Goal: Transaction & Acquisition: Purchase product/service

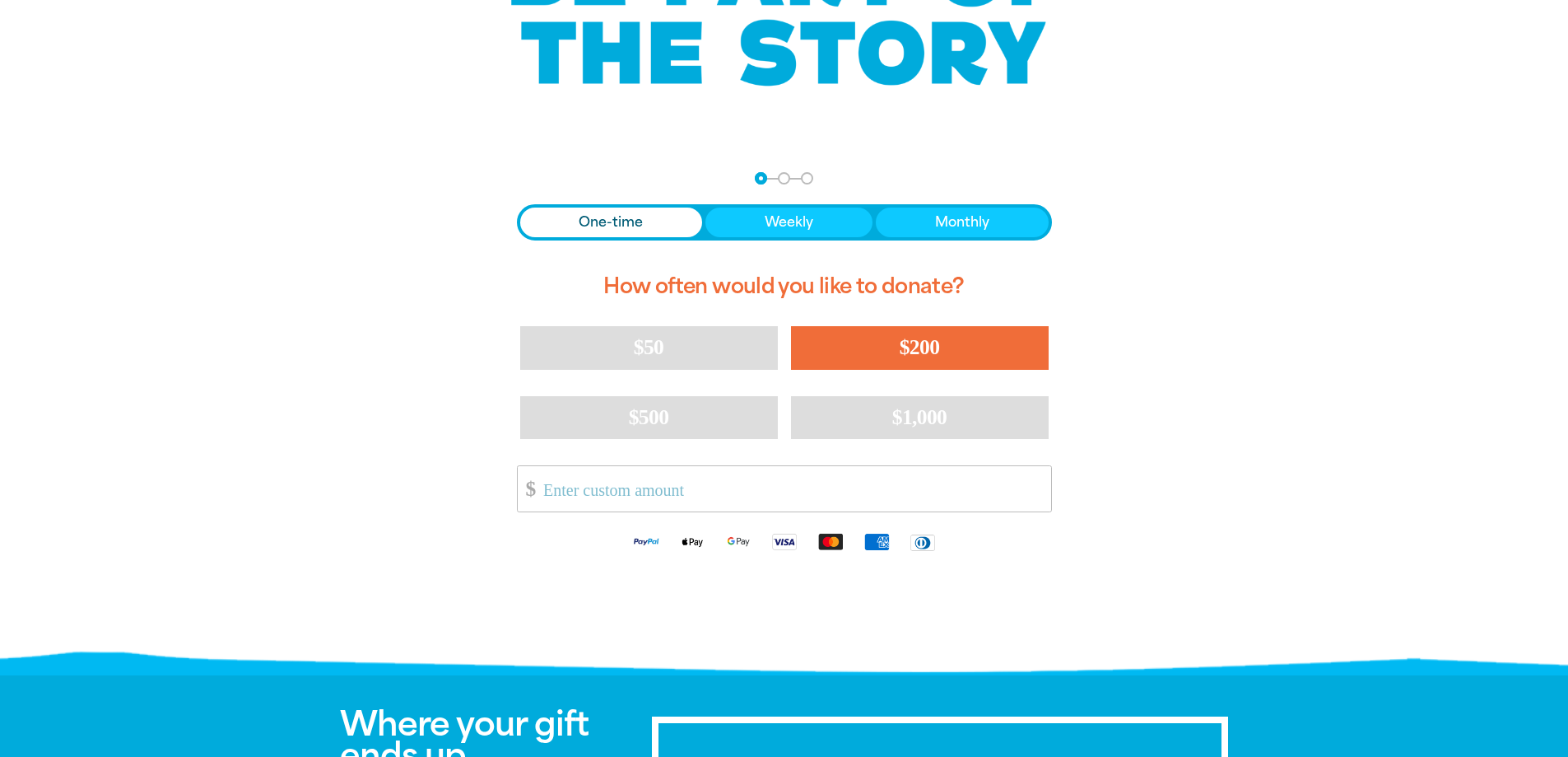
scroll to position [247, 0]
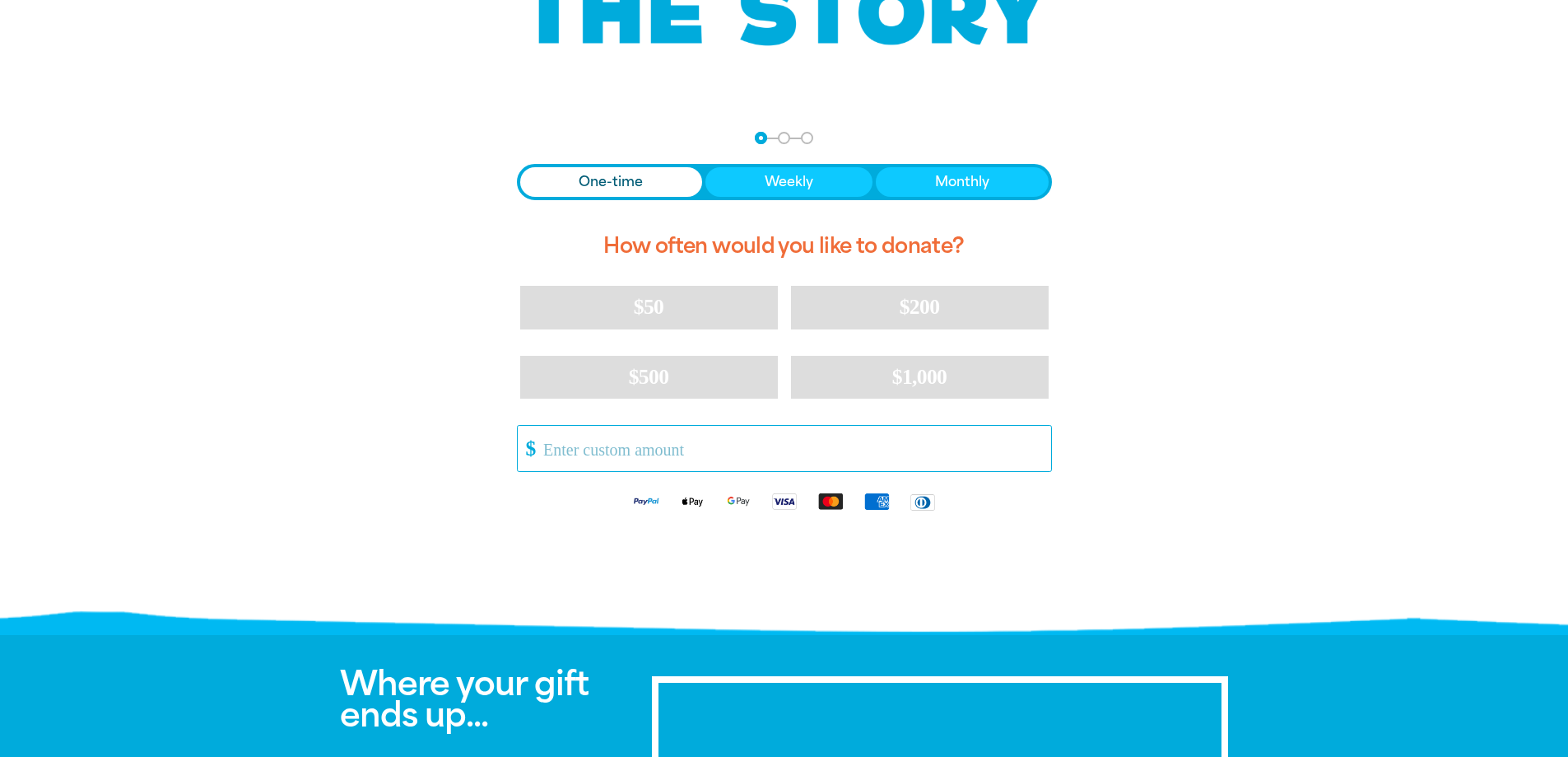
click at [675, 444] on input "Other Amount" at bounding box center [790, 448] width 519 height 45
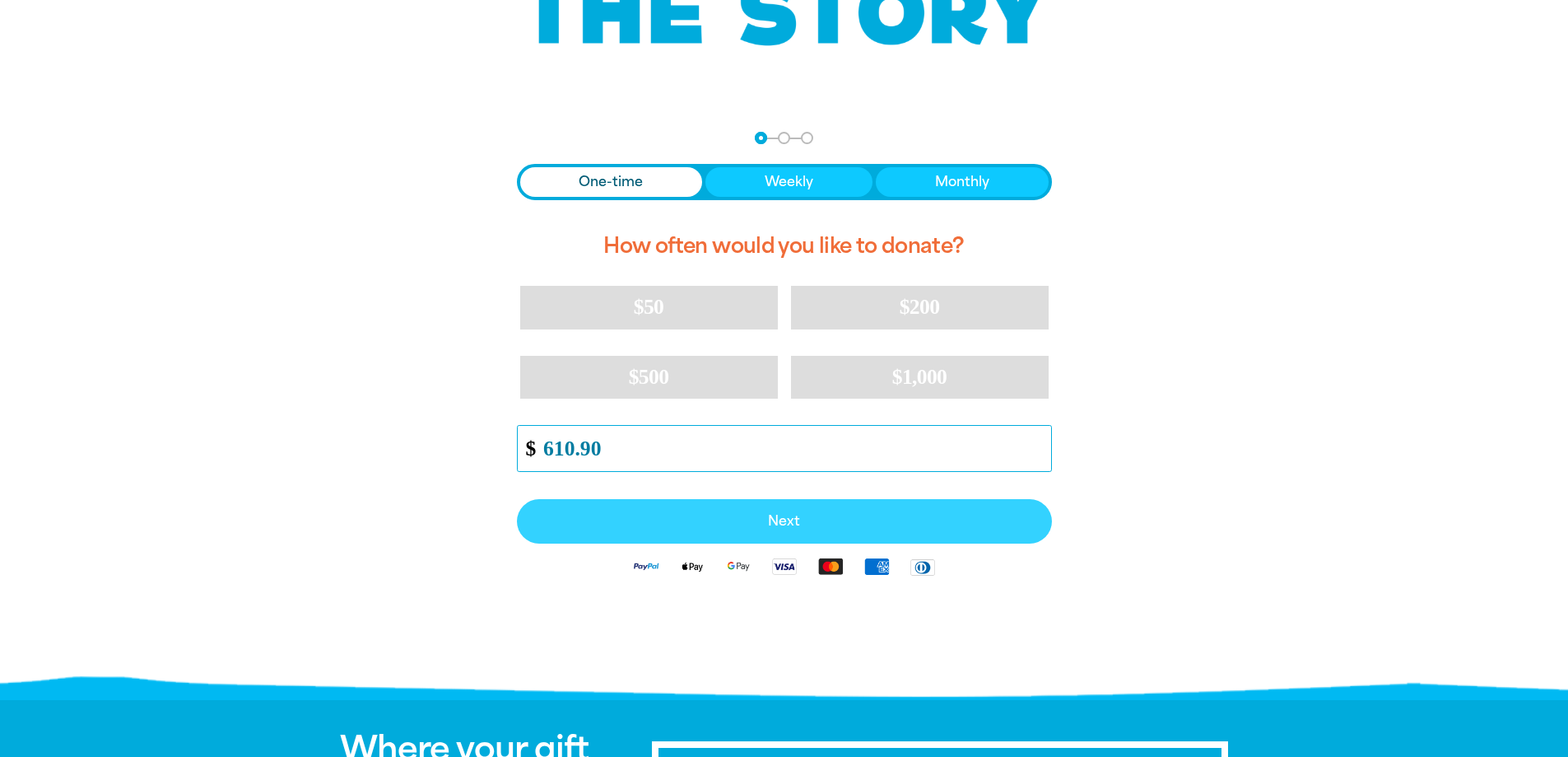
type input "610.90"
click at [776, 511] on button "Next" at bounding box center [784, 521] width 535 height 44
select select "AU"
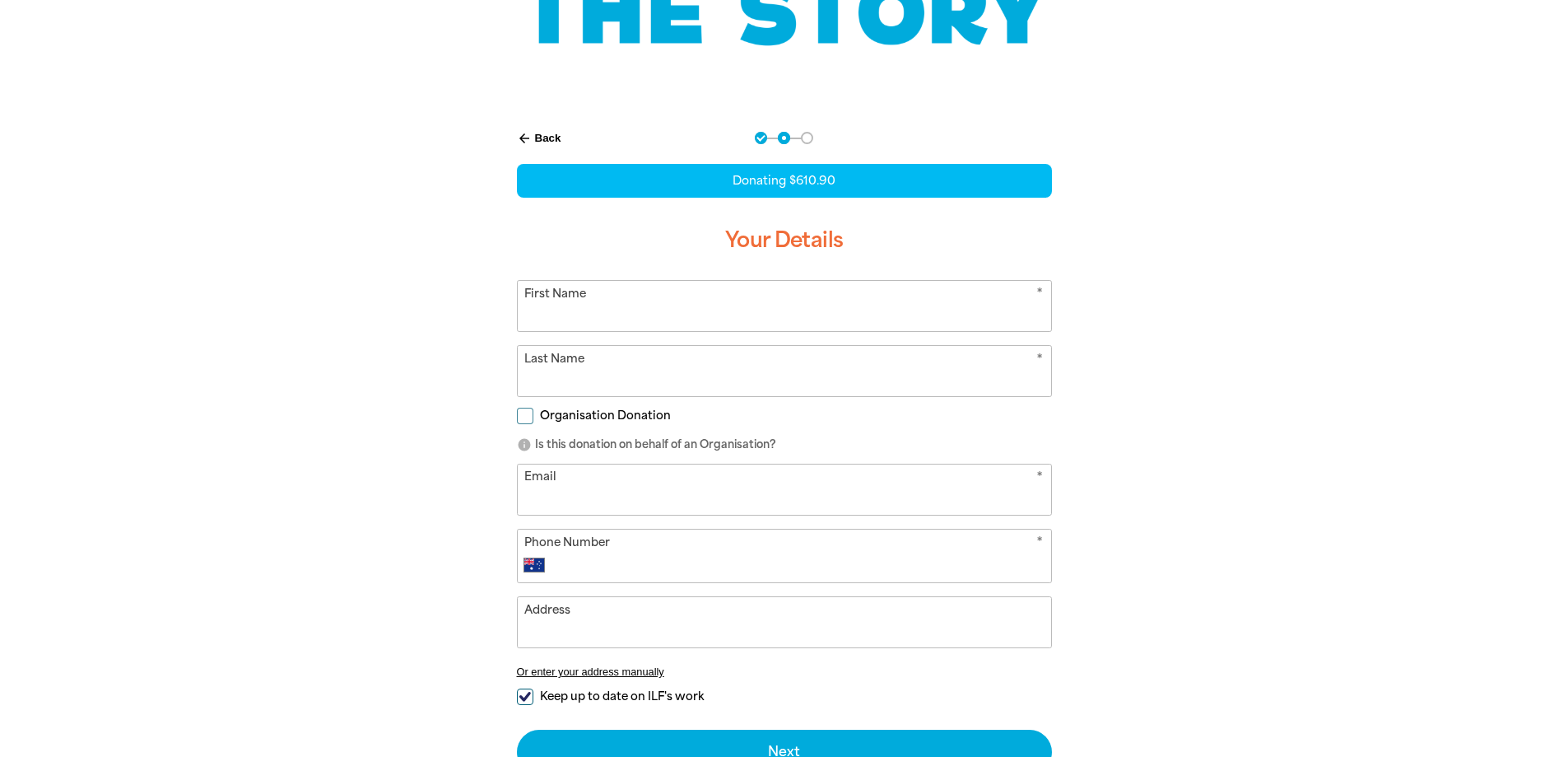
click at [695, 301] on input "First Name" at bounding box center [784, 306] width 533 height 50
type input "[PERSON_NAME]"
click at [594, 374] on input "Last Name" at bounding box center [784, 371] width 533 height 50
type input "[PERSON_NAME]"
click at [526, 416] on input "Organisation Donation" at bounding box center [525, 416] width 17 height 17
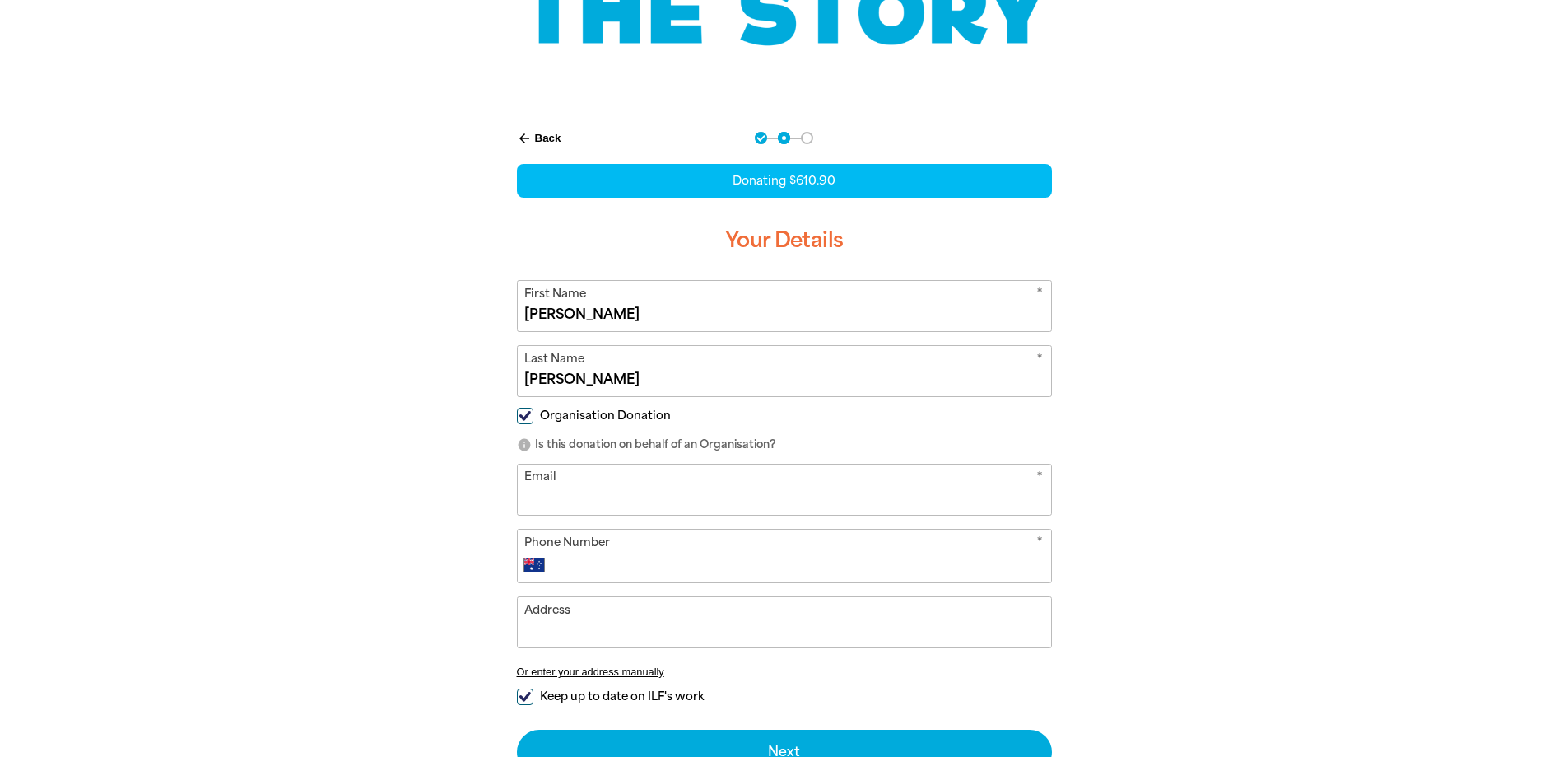
checkbox input "true"
select select "AU"
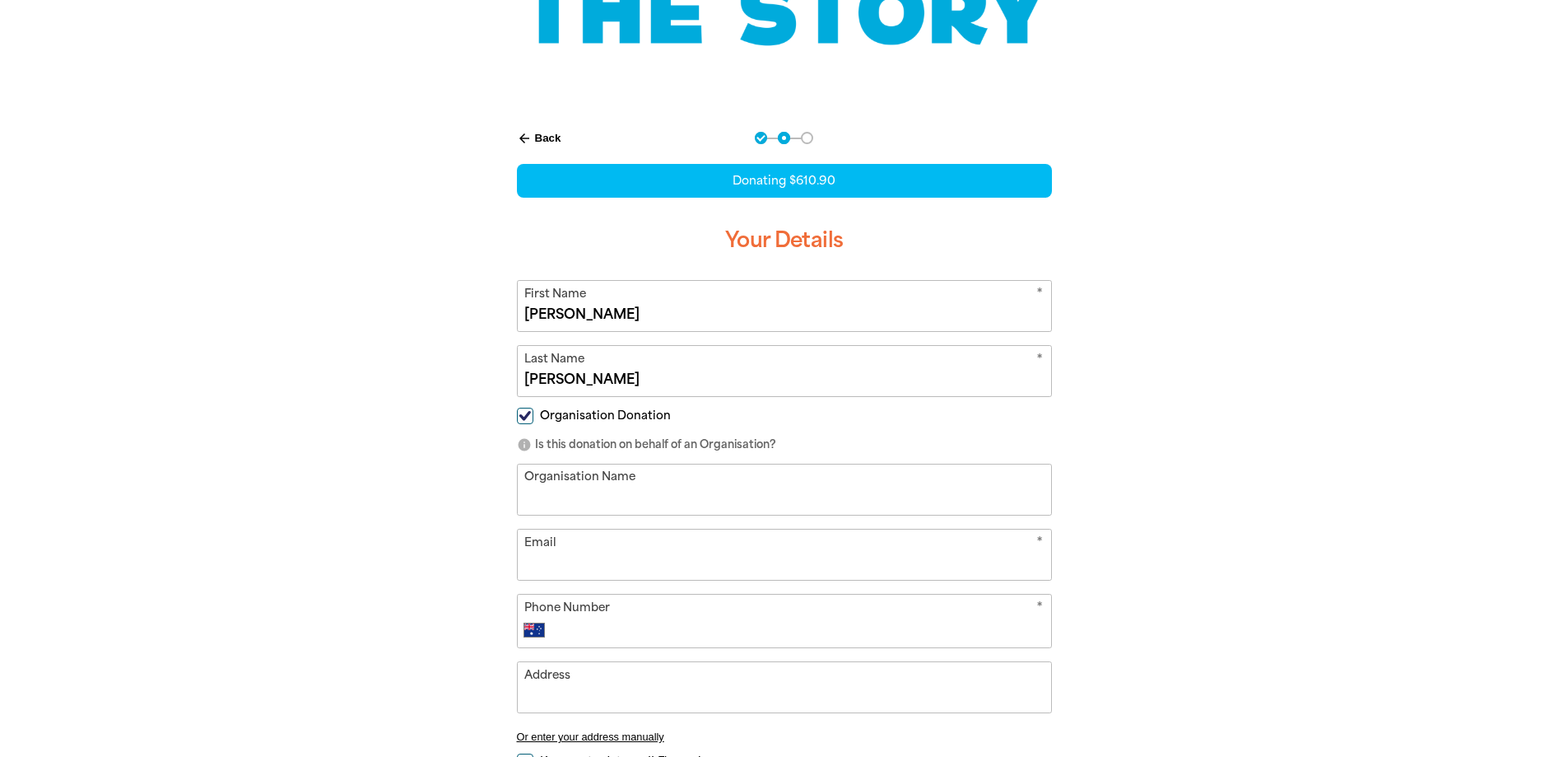
click at [654, 498] on input "Organisation Name" at bounding box center [784, 490] width 533 height 50
type input "[PERSON_NAME][GEOGRAPHIC_DATA]"
click at [620, 572] on input "Email" at bounding box center [784, 555] width 533 height 50
type input "[PERSON_NAME][DOMAIN_NAME][EMAIL_ADDRESS][DOMAIN_NAME]"
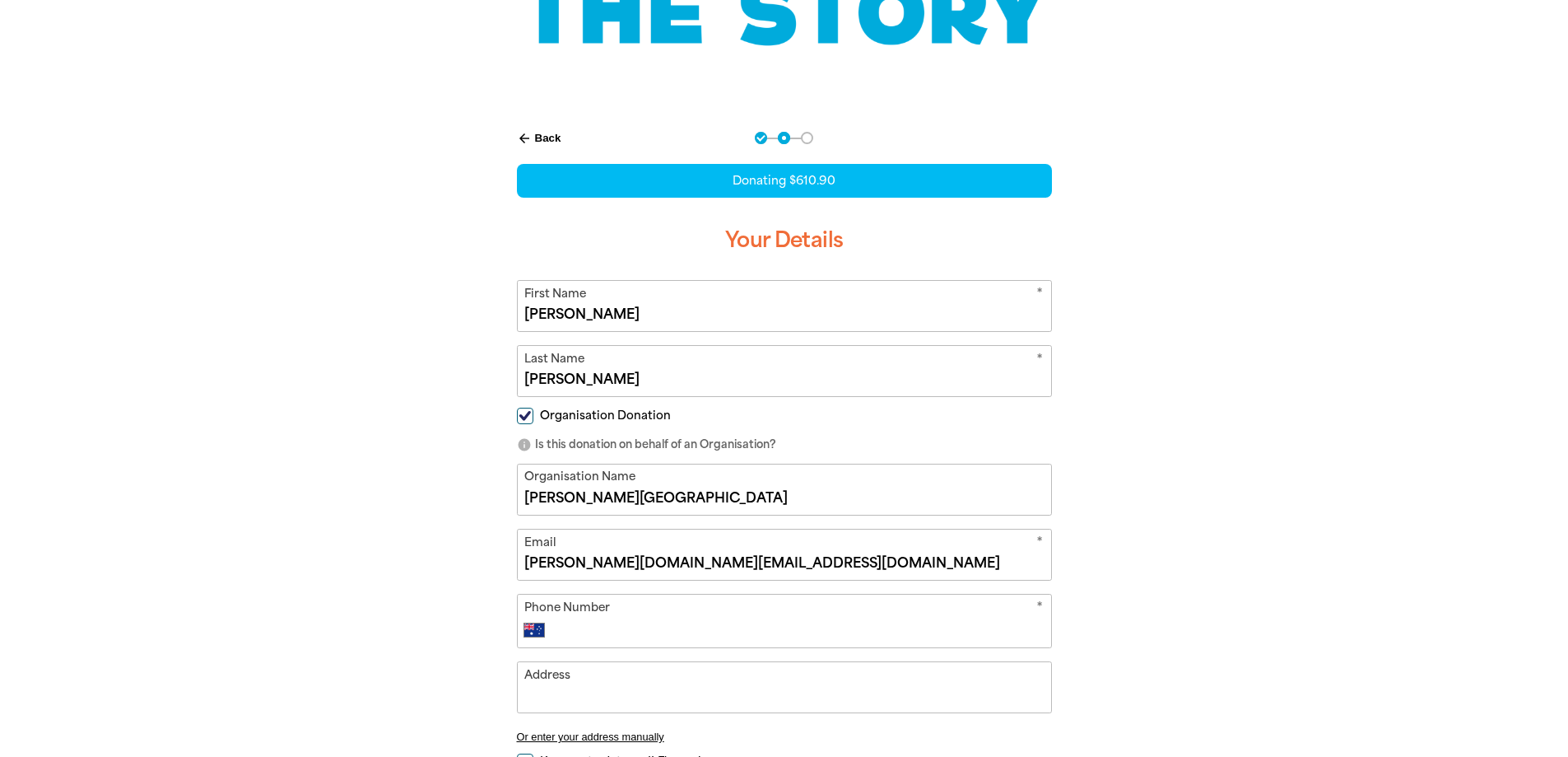
click at [617, 627] on input "Phone Number" at bounding box center [800, 630] width 486 height 20
type input "[PHONE_NUMBER]"
click at [612, 687] on input "Address" at bounding box center [784, 687] width 533 height 50
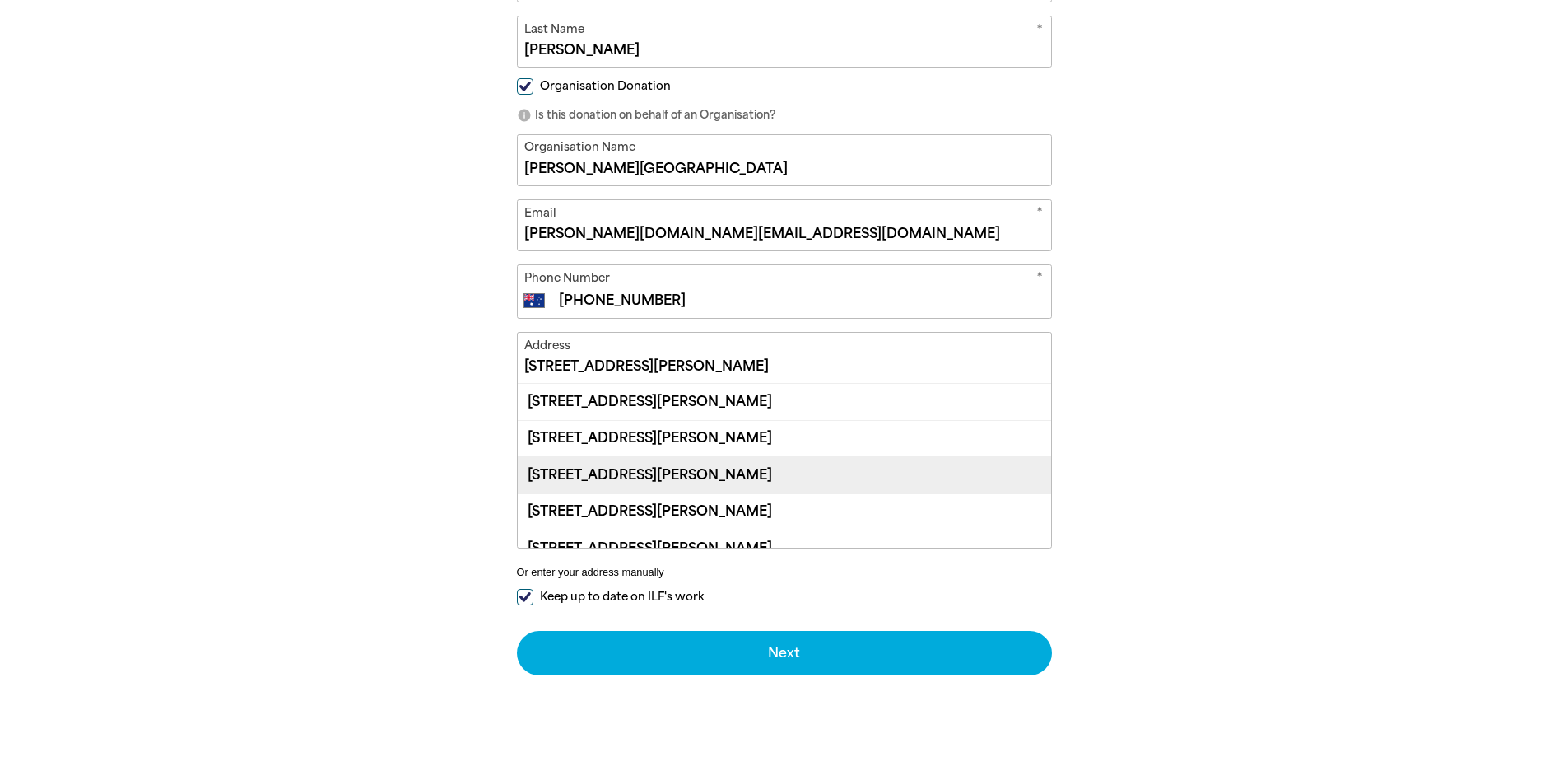
scroll to position [19, 0]
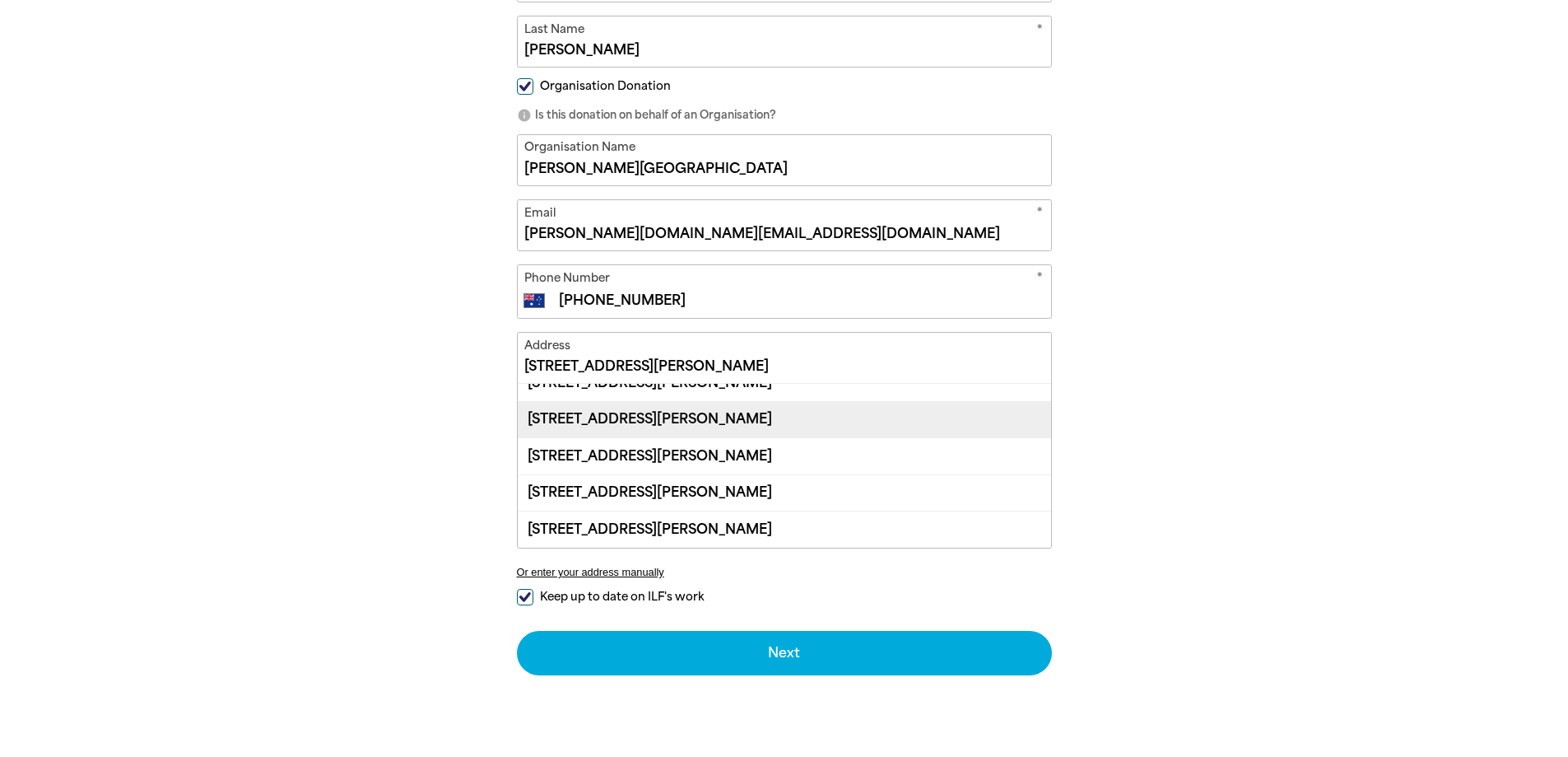
click at [704, 419] on div "[STREET_ADDRESS][PERSON_NAME]" at bounding box center [784, 418] width 533 height 36
type input "[STREET_ADDRESS][PERSON_NAME]"
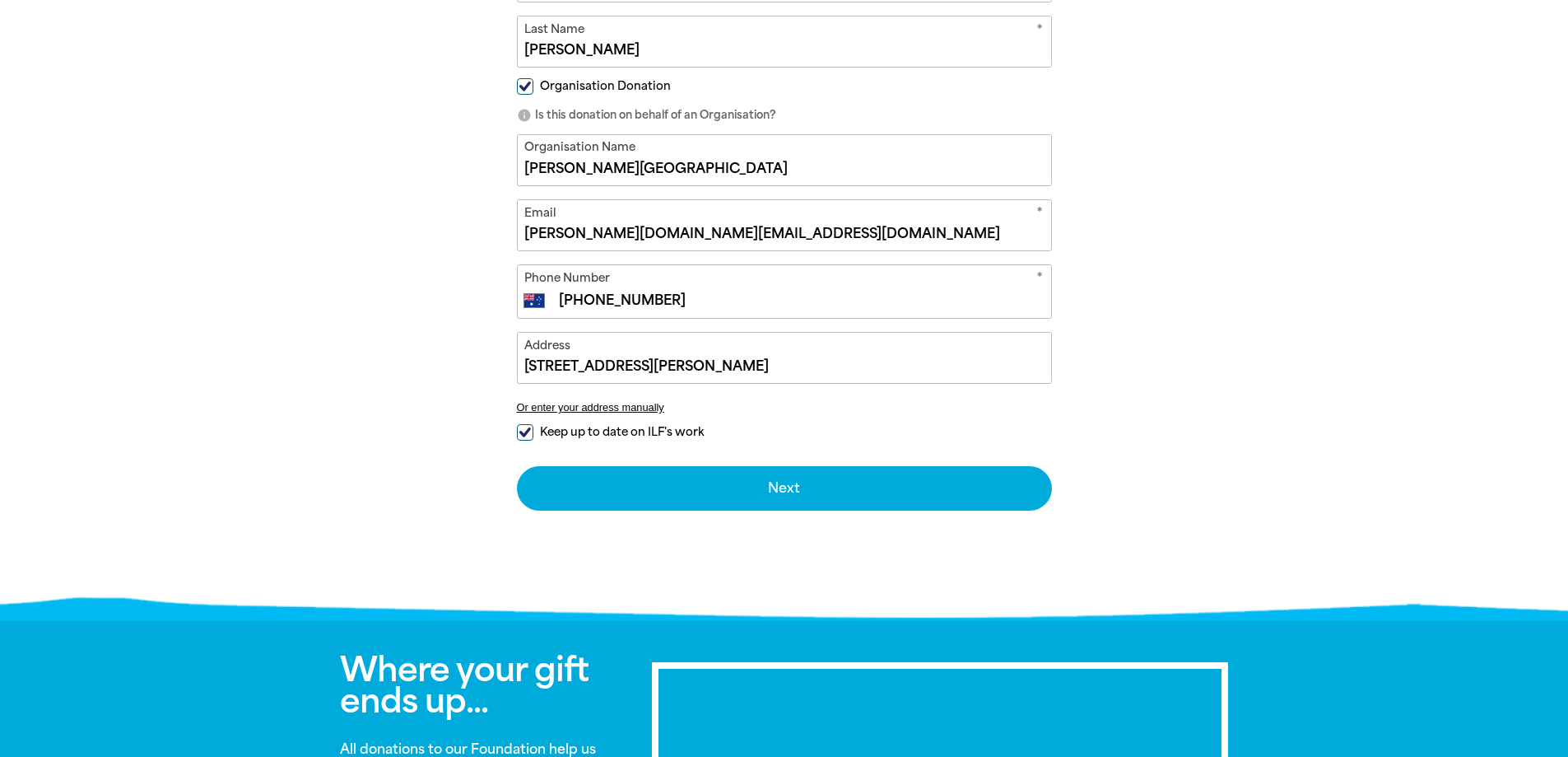
click at [526, 434] on input "Keep up to date on ILF's work" at bounding box center [525, 433] width 17 height 17
checkbox input "false"
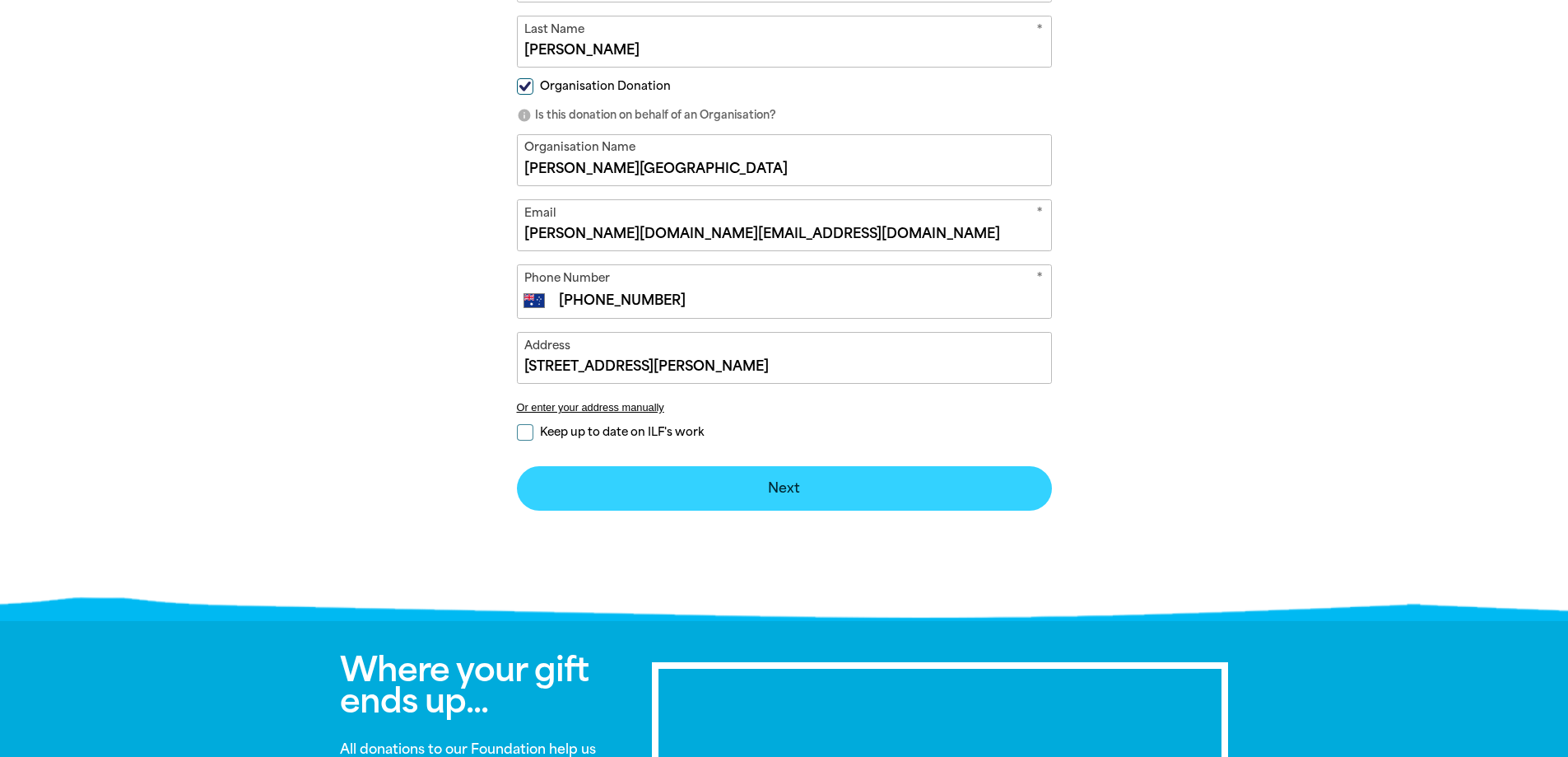
click at [795, 487] on button "Next chevron_right" at bounding box center [784, 488] width 535 height 44
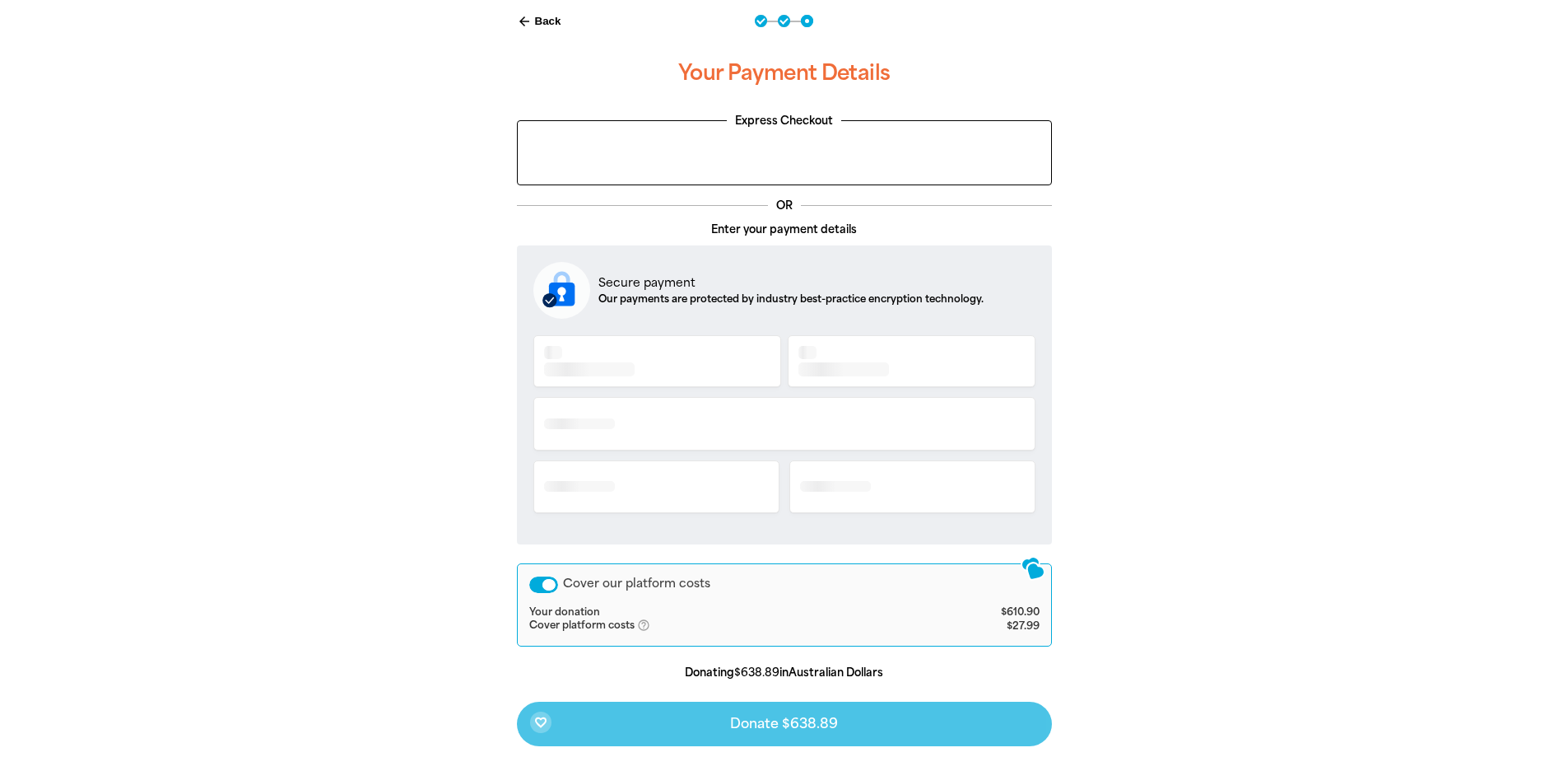
scroll to position [354, 0]
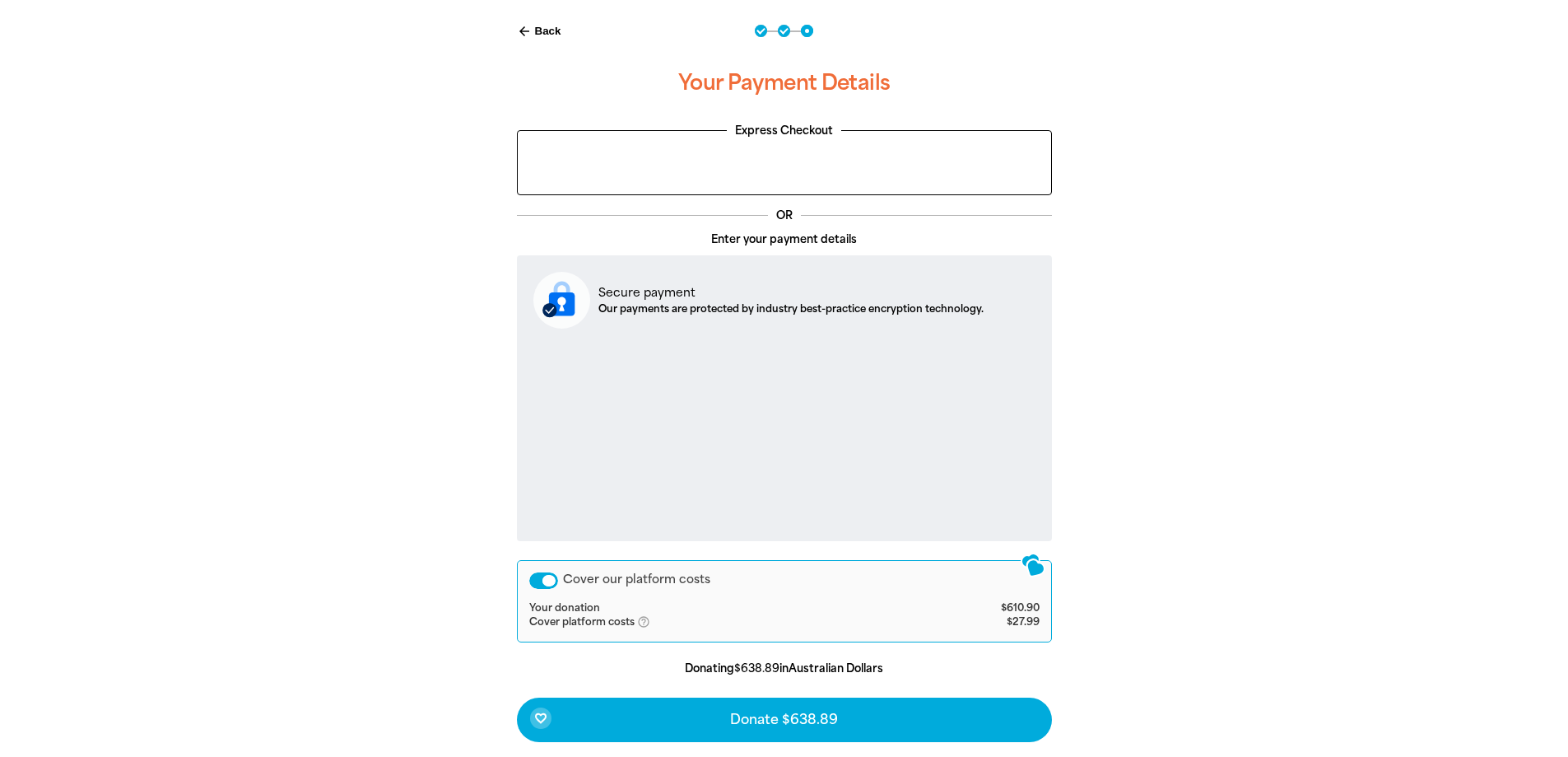
click at [639, 621] on icon "help_outlined" at bounding box center [649, 622] width 26 height 13
click at [800, 613] on td "Your donation" at bounding box center [723, 609] width 388 height 13
click at [546, 579] on div "Cover our platform costs" at bounding box center [544, 581] width 28 height 17
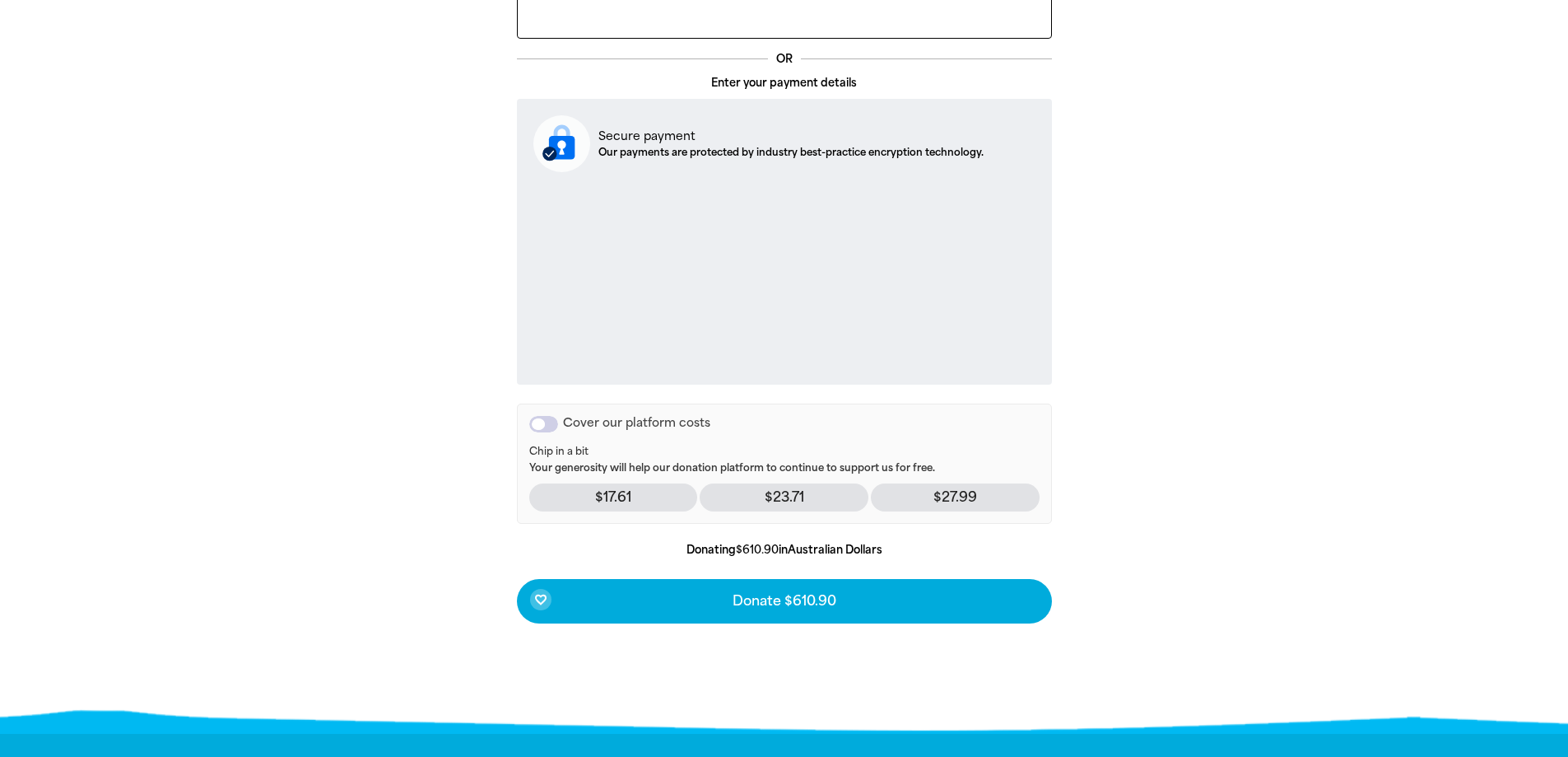
scroll to position [519, 0]
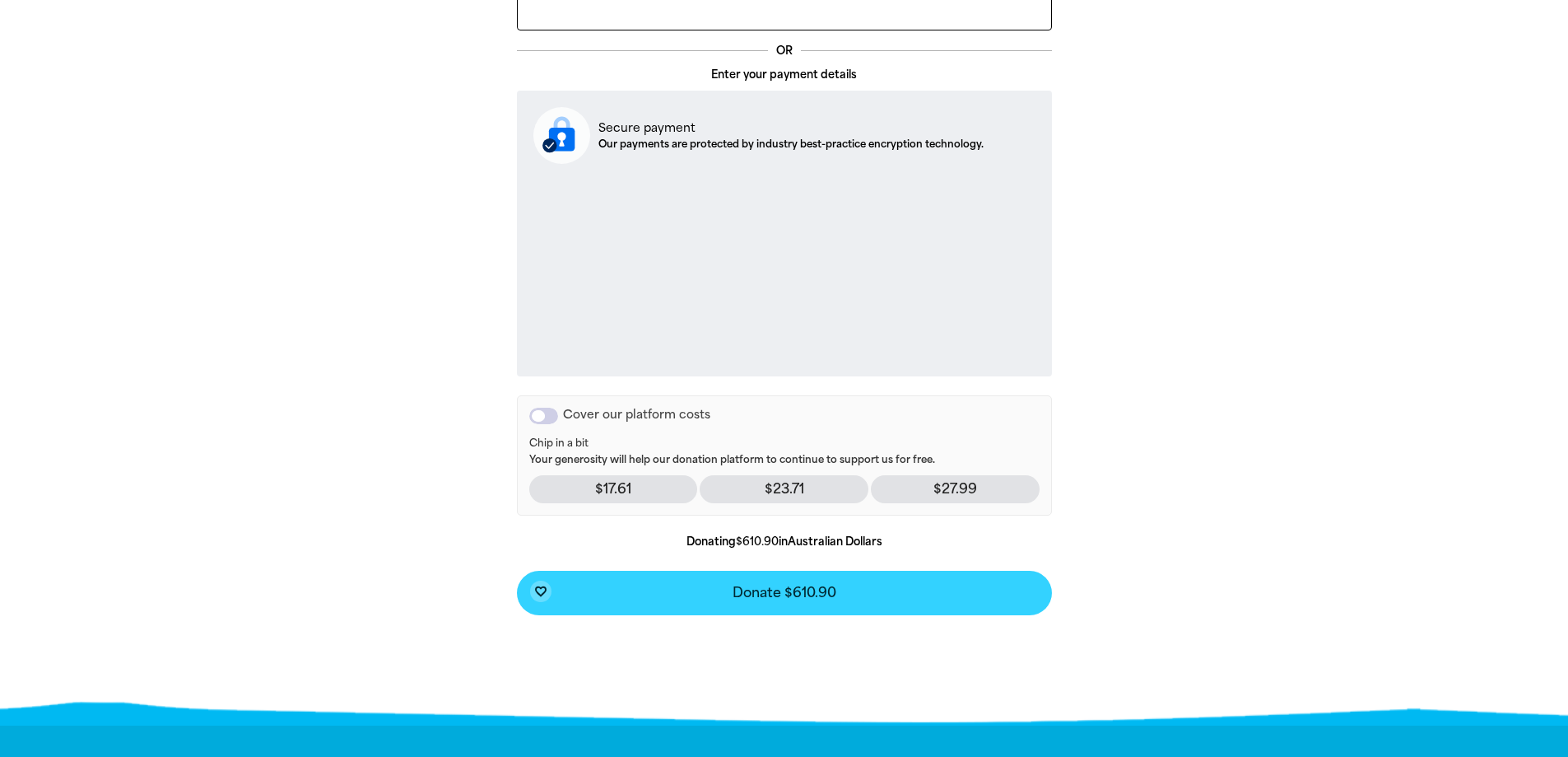
click at [794, 593] on span "Donate $610.90" at bounding box center [784, 593] width 104 height 13
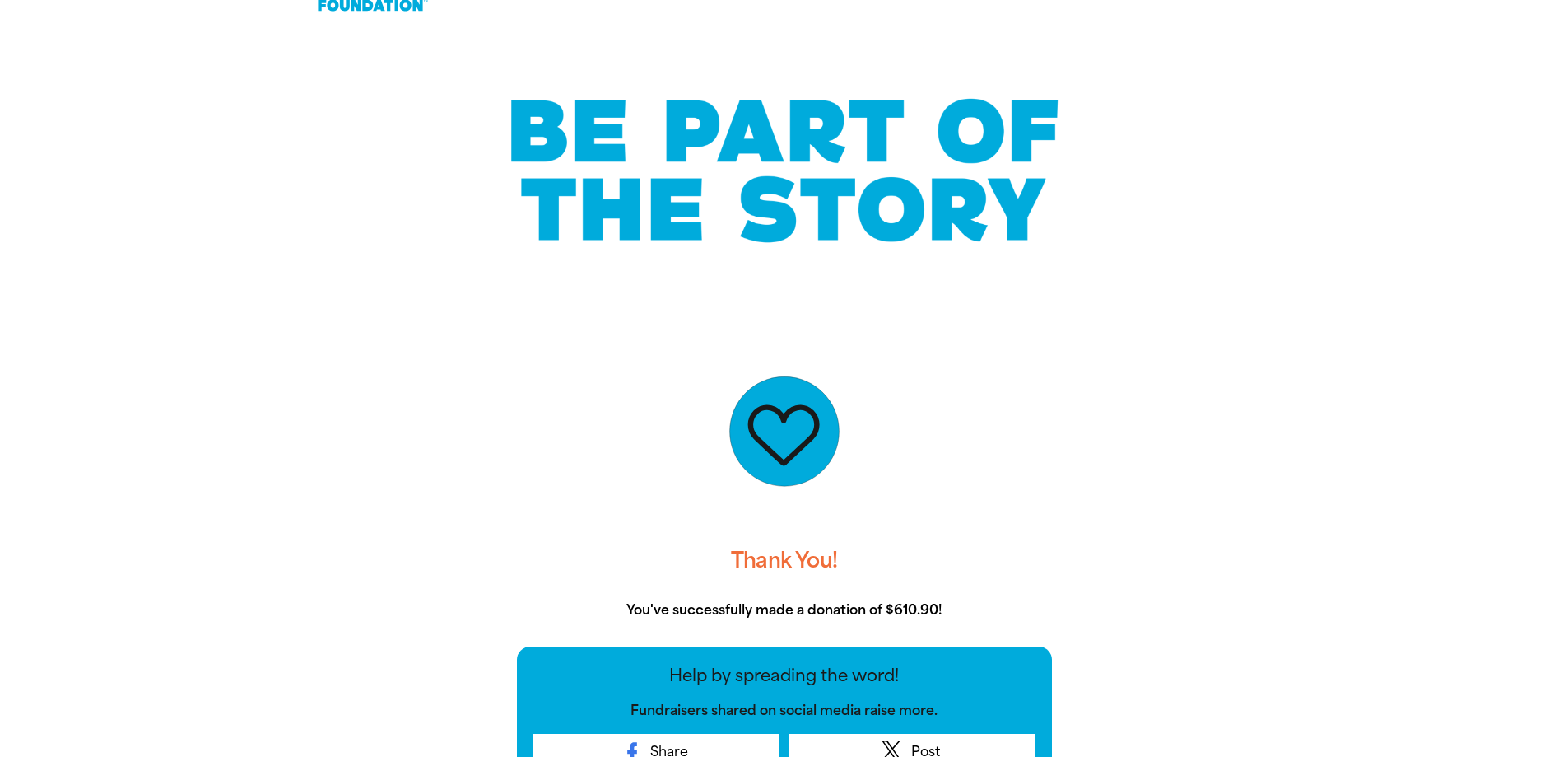
scroll to position [0, 0]
